Goal: Task Accomplishment & Management: Manage account settings

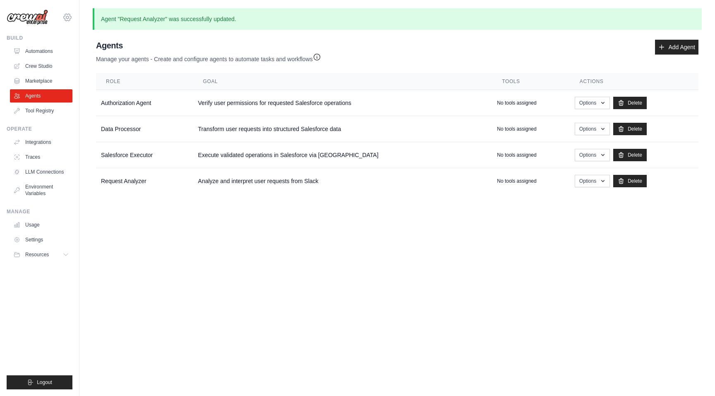
click at [68, 17] on icon at bounding box center [67, 17] width 10 height 10
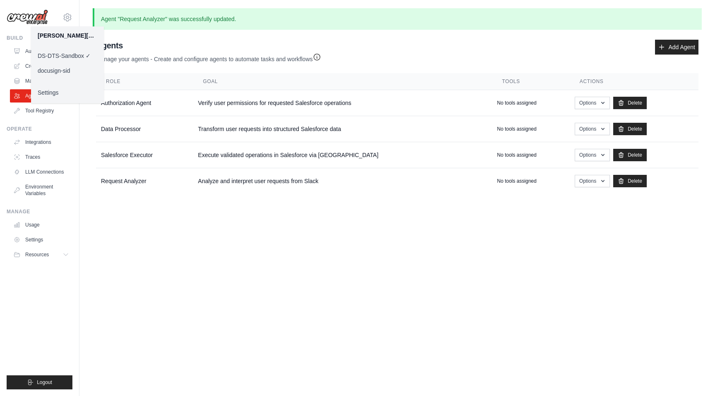
click at [62, 57] on link "DS-DTS-Sandbox ✓" at bounding box center [67, 55] width 73 height 15
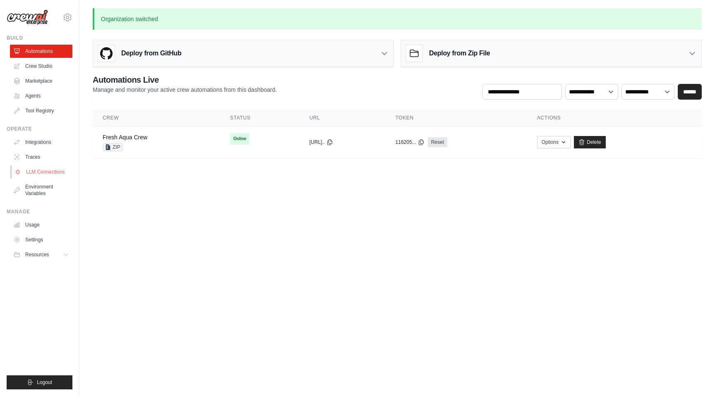
click at [38, 176] on link "LLM Connections" at bounding box center [42, 172] width 62 height 13
